Goal: Task Accomplishment & Management: Manage account settings

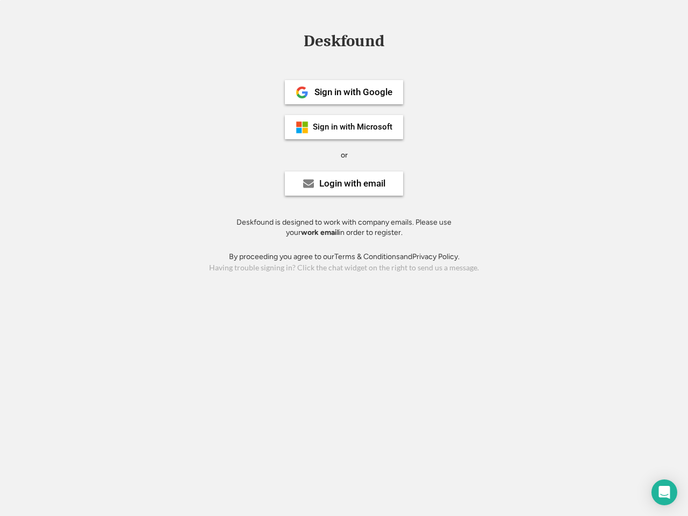
click at [344, 154] on div "or" at bounding box center [344, 155] width 7 height 11
click at [344, 43] on div "Deskfound" at bounding box center [343, 41] width 91 height 17
click at [294, 40] on div "Deskfound" at bounding box center [344, 43] width 688 height 20
click at [344, 43] on div "Deskfound" at bounding box center [343, 41] width 91 height 17
click at [344, 155] on div "or" at bounding box center [344, 155] width 7 height 11
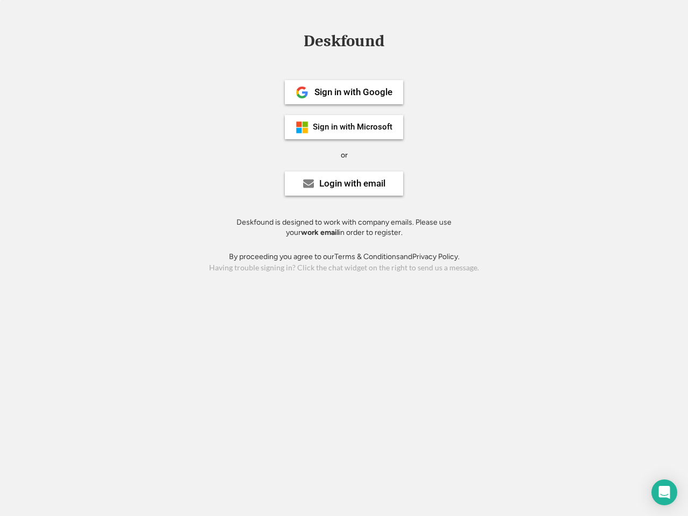
click at [344, 92] on div "Sign in with Google" at bounding box center [353, 92] width 78 height 9
click at [353, 92] on div "Sign in with Google" at bounding box center [353, 92] width 78 height 9
click at [302, 92] on img at bounding box center [302, 92] width 13 height 13
click at [344, 127] on div "Sign in with Microsoft" at bounding box center [353, 127] width 80 height 8
click at [353, 127] on div "Sign in with Microsoft" at bounding box center [353, 127] width 80 height 8
